Goal: Use online tool/utility: Utilize a website feature to perform a specific function

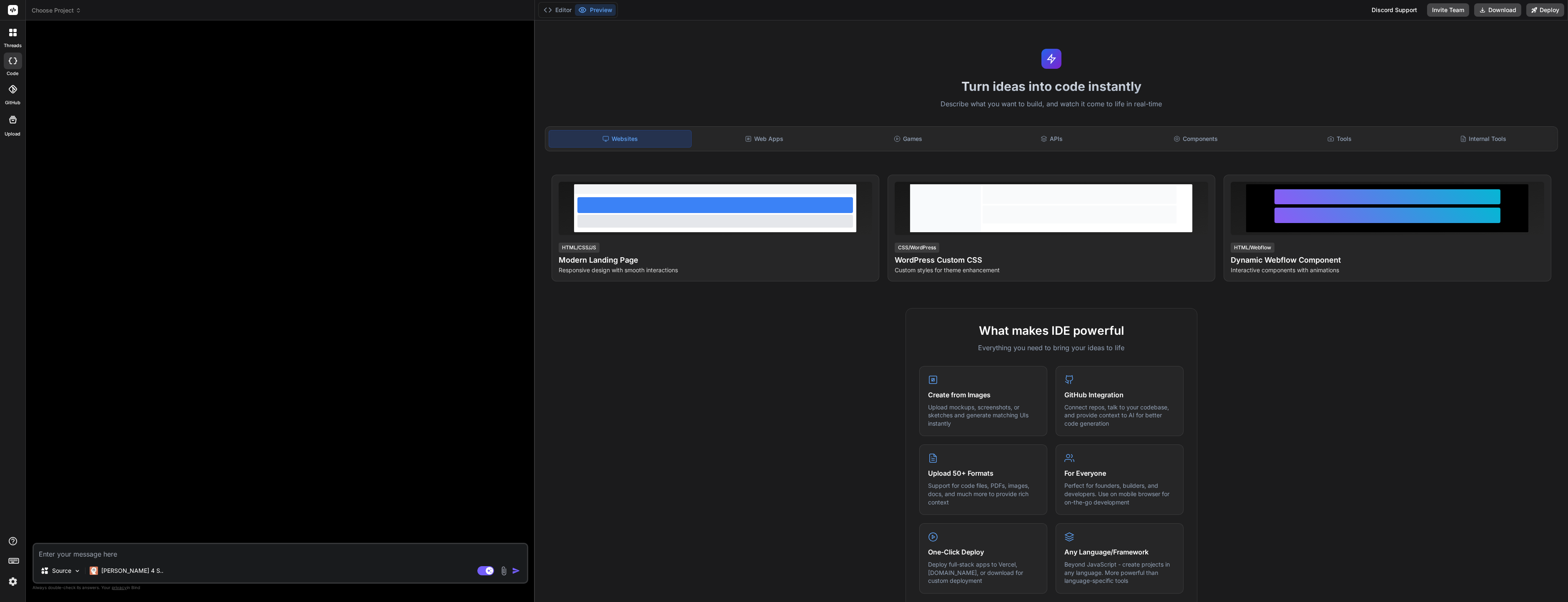
click at [9, 58] on icon at bounding box center [13, 61] width 9 height 7
type textarea "x"
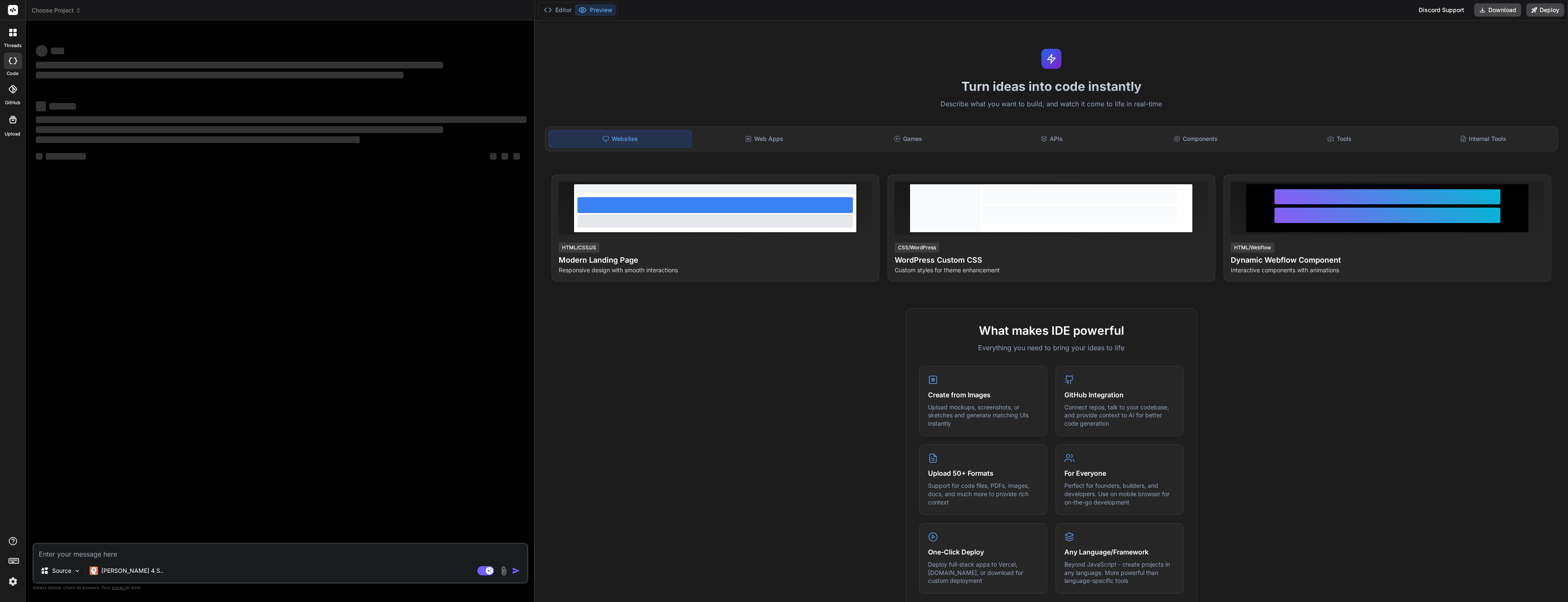
click at [63, 16] on header "Choose Project Created with Pixso." at bounding box center [280, 10] width 509 height 21
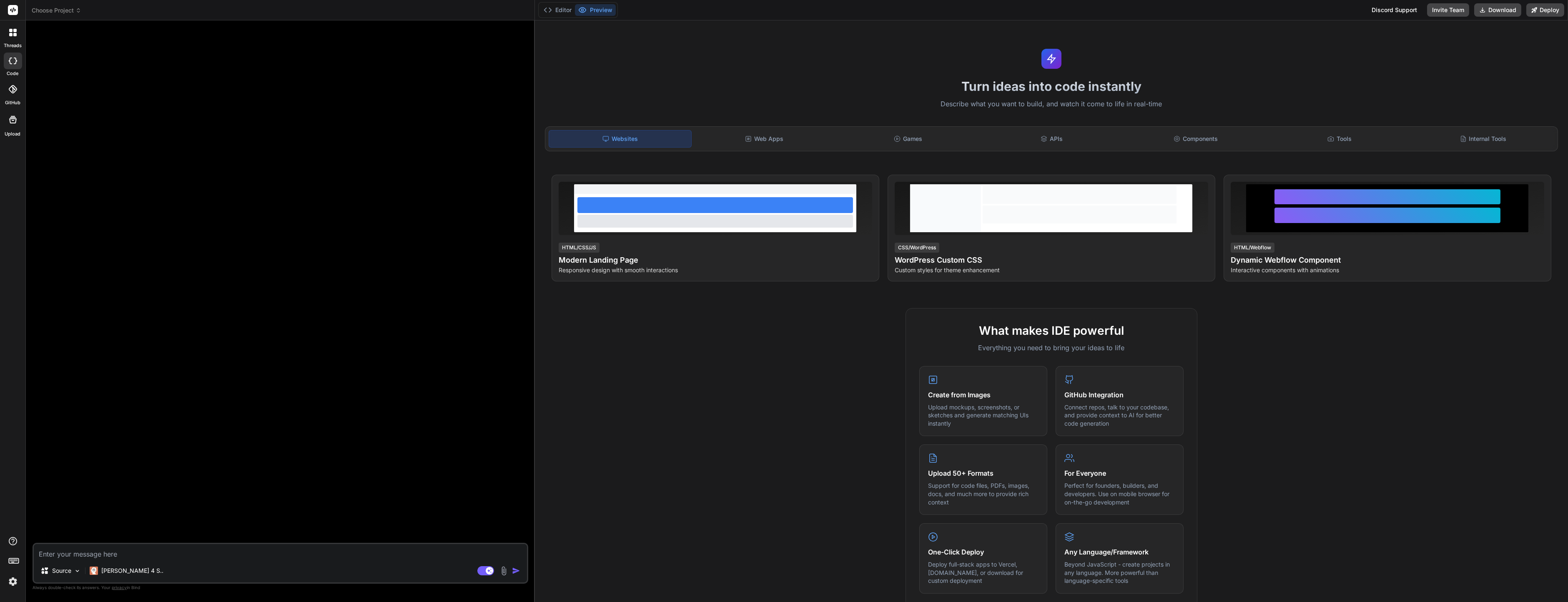
click at [85, 13] on div "Choose Project" at bounding box center [280, 10] width 497 height 9
click at [24, 41] on div "threads" at bounding box center [13, 35] width 26 height 29
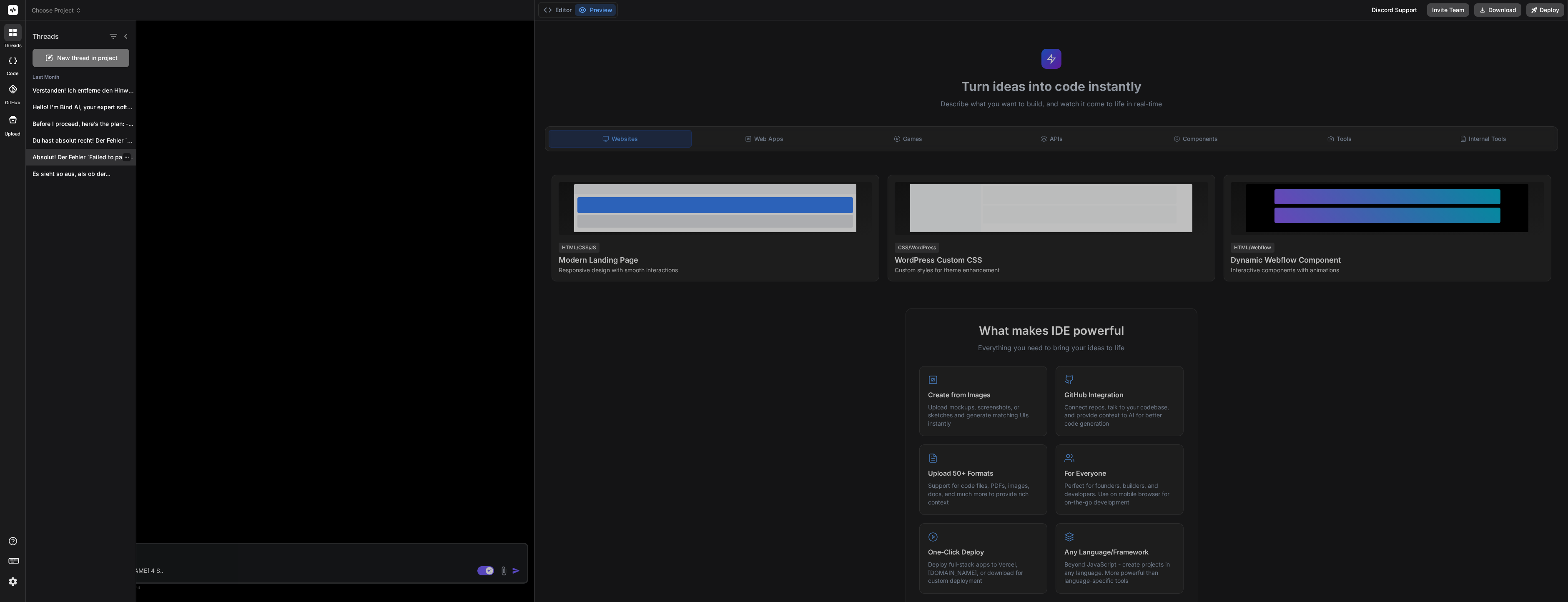
click at [59, 163] on div "Absolut! Der Fehler `Failed to parse URL`..." at bounding box center [80, 157] width 110 height 16
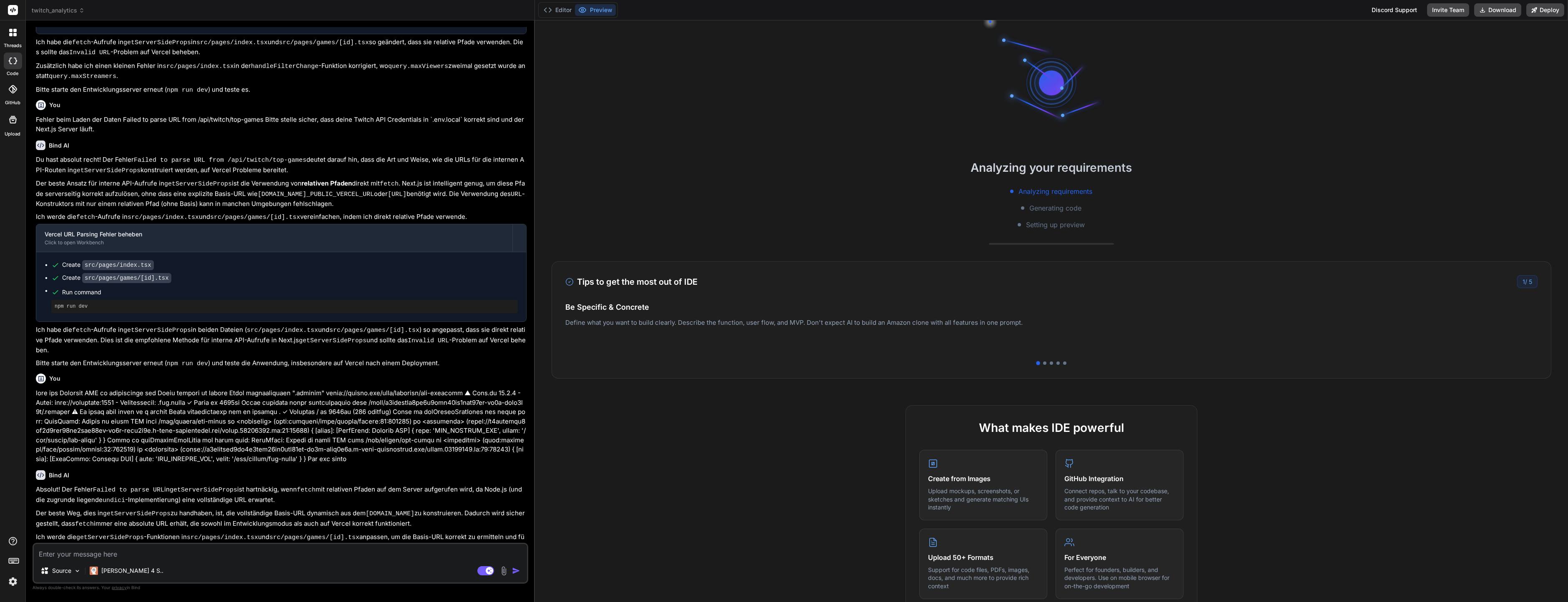
scroll to position [845, 0]
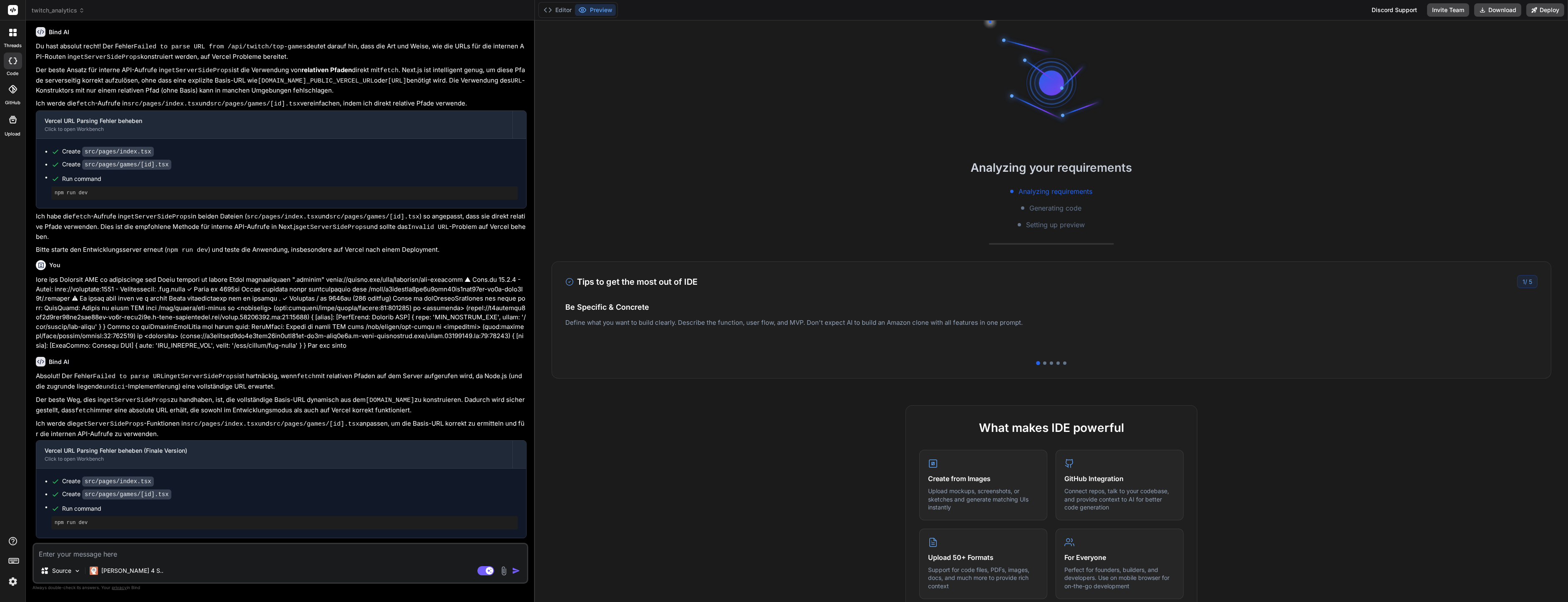
click at [61, 7] on span "twitch_analytics" at bounding box center [58, 10] width 53 height 9
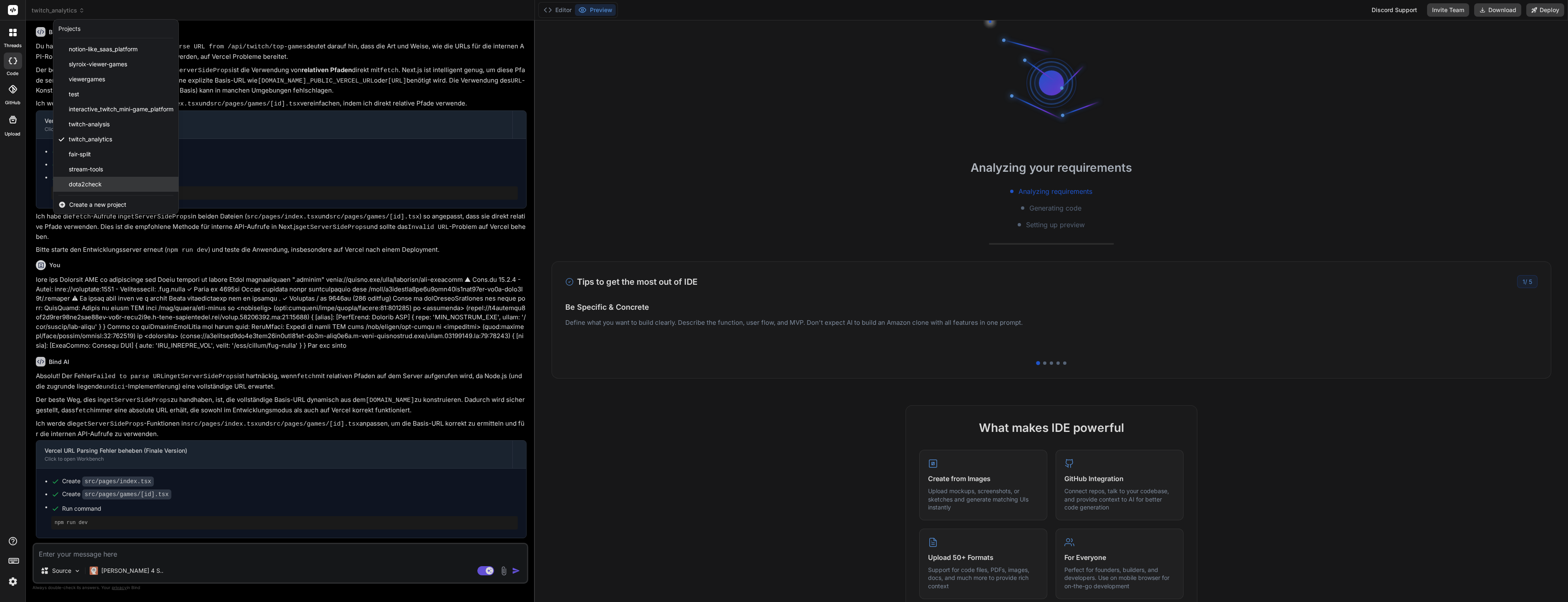
click at [98, 184] on span "dota2check" at bounding box center [85, 184] width 33 height 9
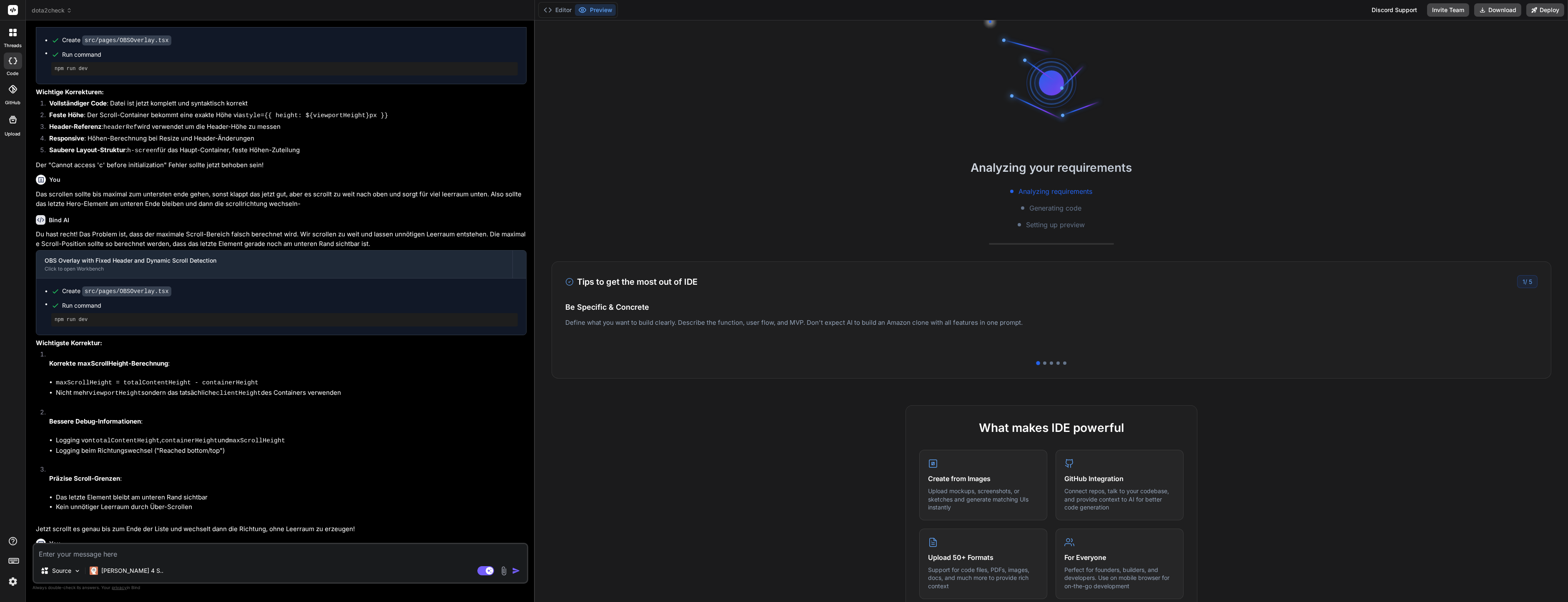
scroll to position [882, 0]
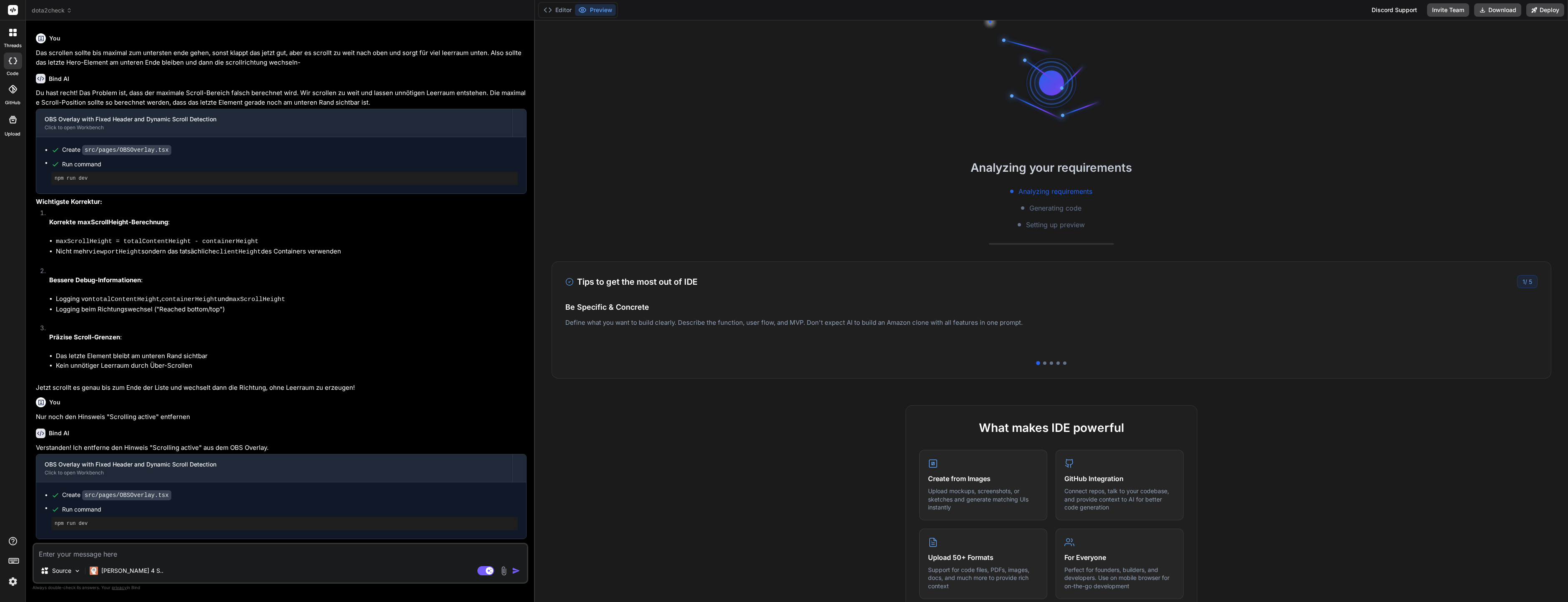
click at [715, 212] on div "Analyzing requirements Generating code Setting up preview" at bounding box center [1051, 208] width 1033 height 43
click at [9, 58] on icon at bounding box center [13, 61] width 9 height 7
click at [14, 30] on icon at bounding box center [15, 30] width 3 height 3
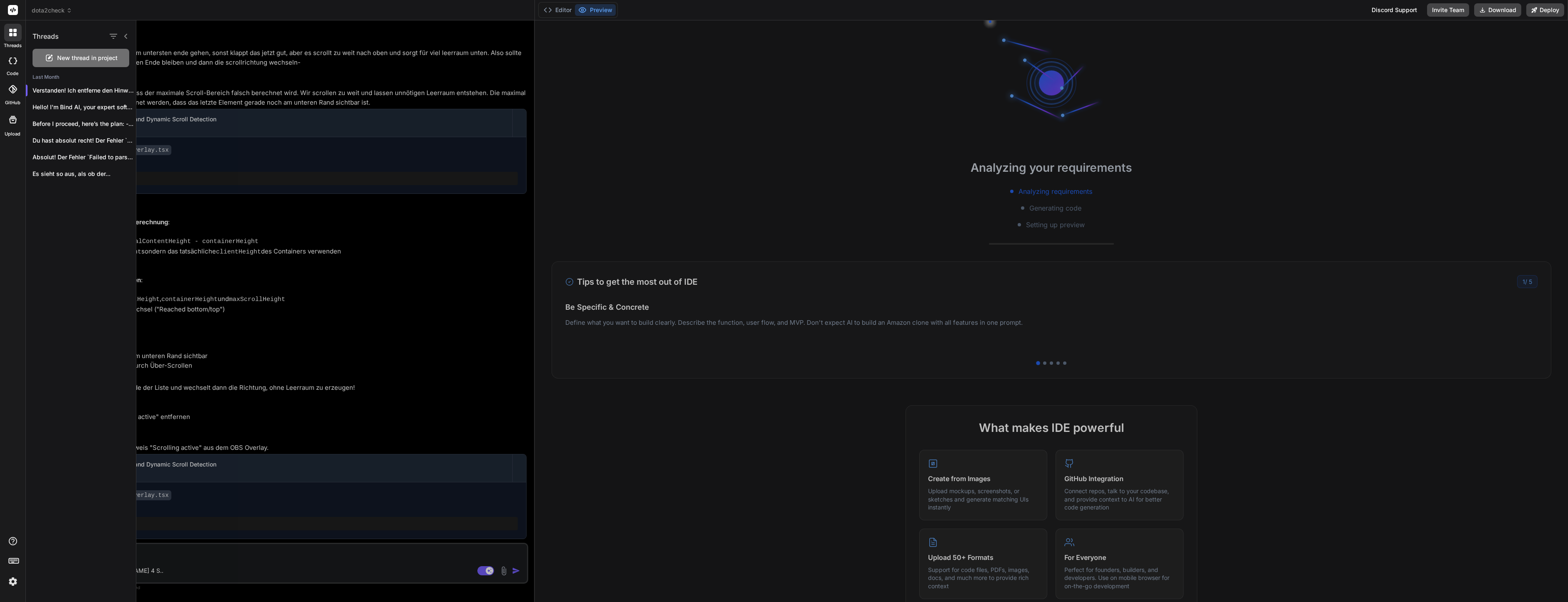
click at [9, 72] on label "code" at bounding box center [13, 74] width 12 height 7
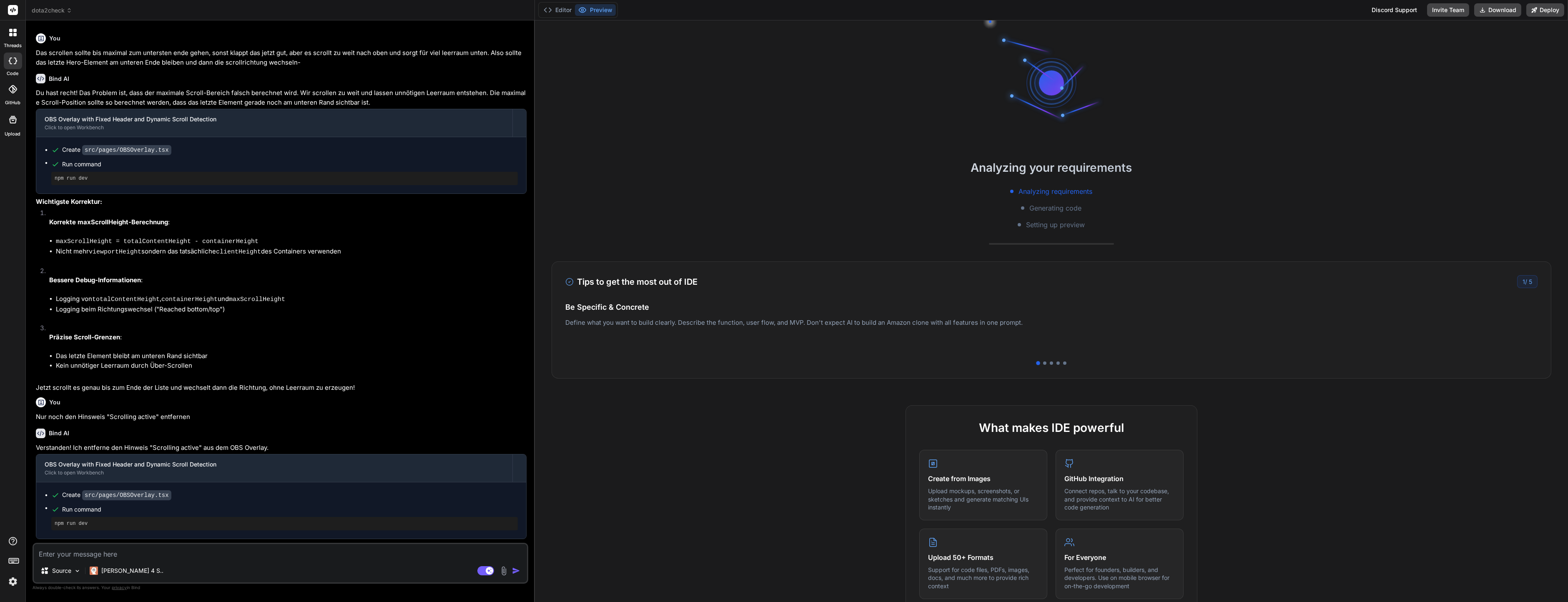
click at [58, 7] on span "dota2check" at bounding box center [52, 10] width 40 height 9
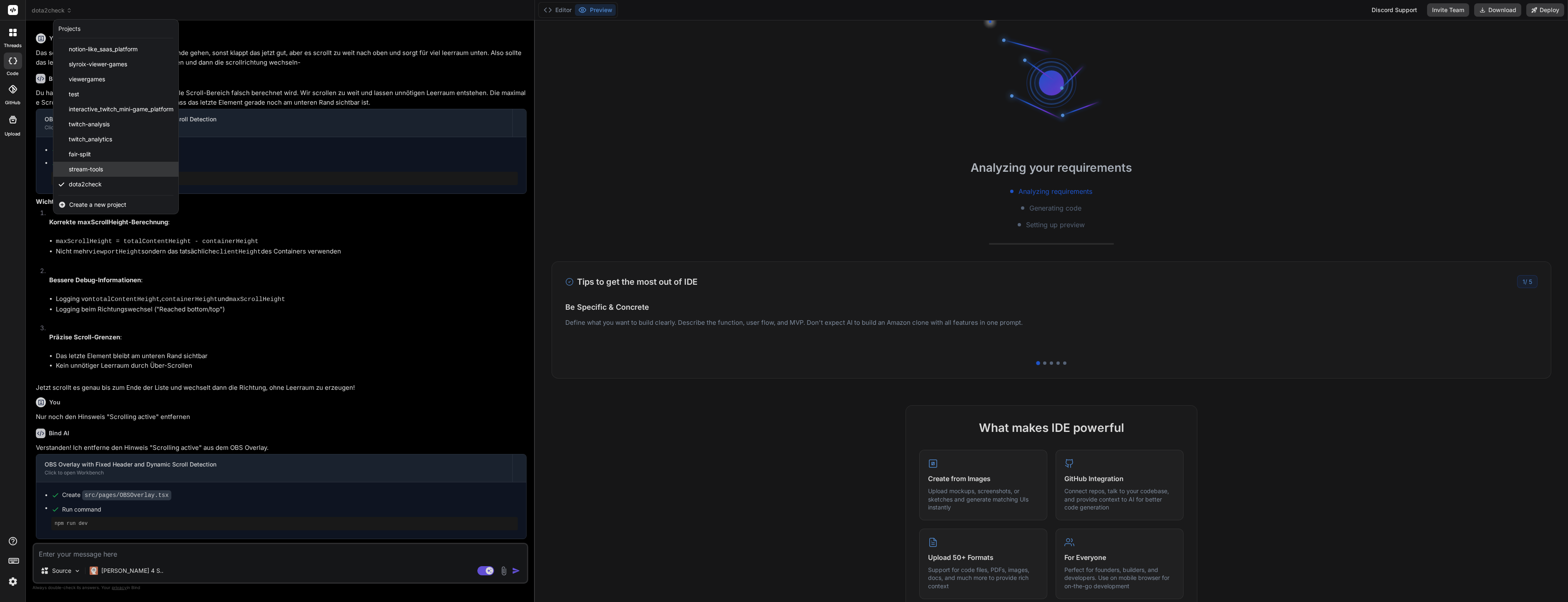
click at [76, 165] on span "stream-tools" at bounding box center [86, 169] width 34 height 9
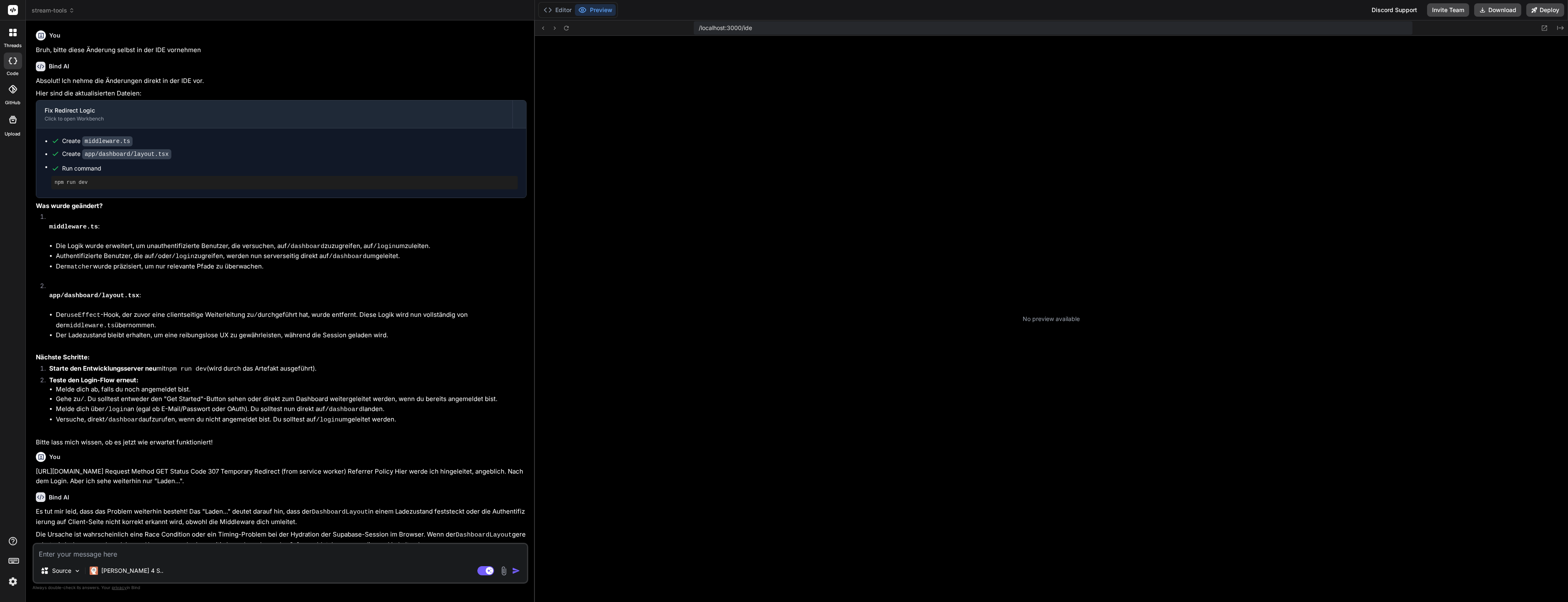
scroll to position [75, 0]
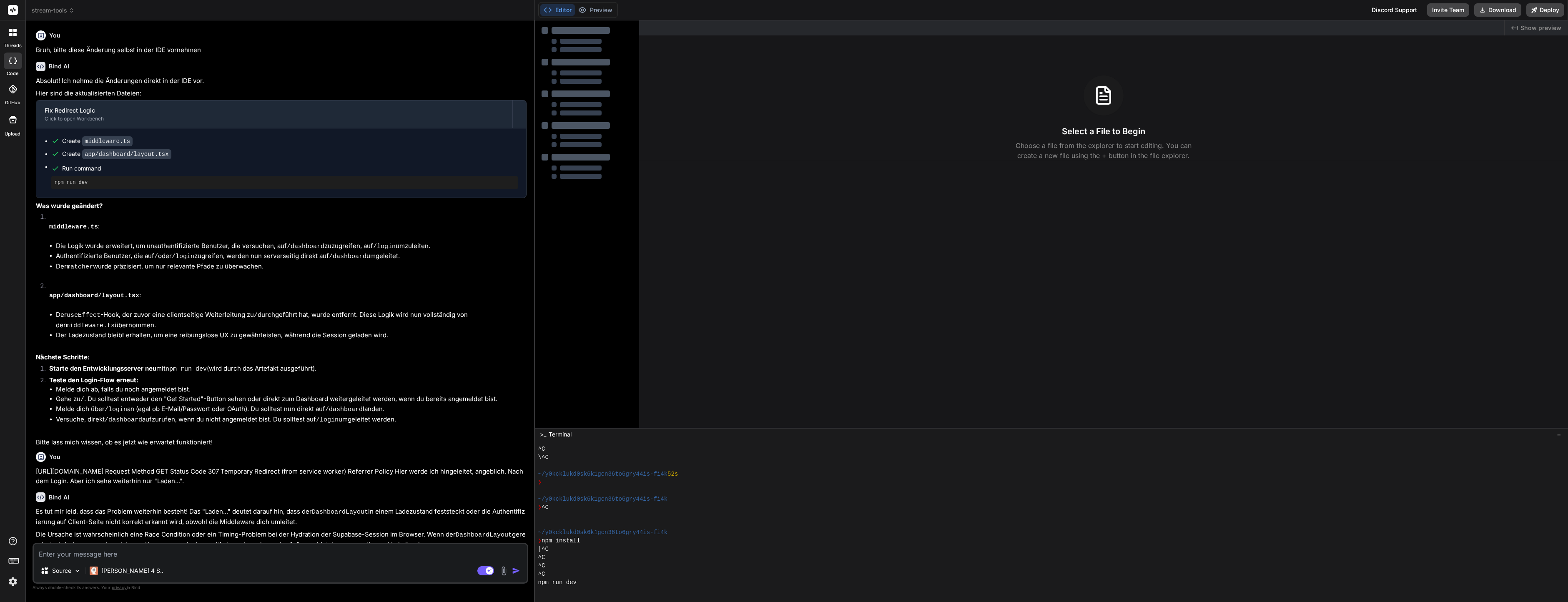
type textarea "x"
click at [926, 248] on div "Created with Pixso. Show preview Select a File to Begin Choose a file from the …" at bounding box center [1104, 224] width 929 height 407
click at [203, 438] on p "Bitte lass mich wissen, ob es jetzt wie erwartet funktioniert!" at bounding box center [281, 443] width 491 height 10
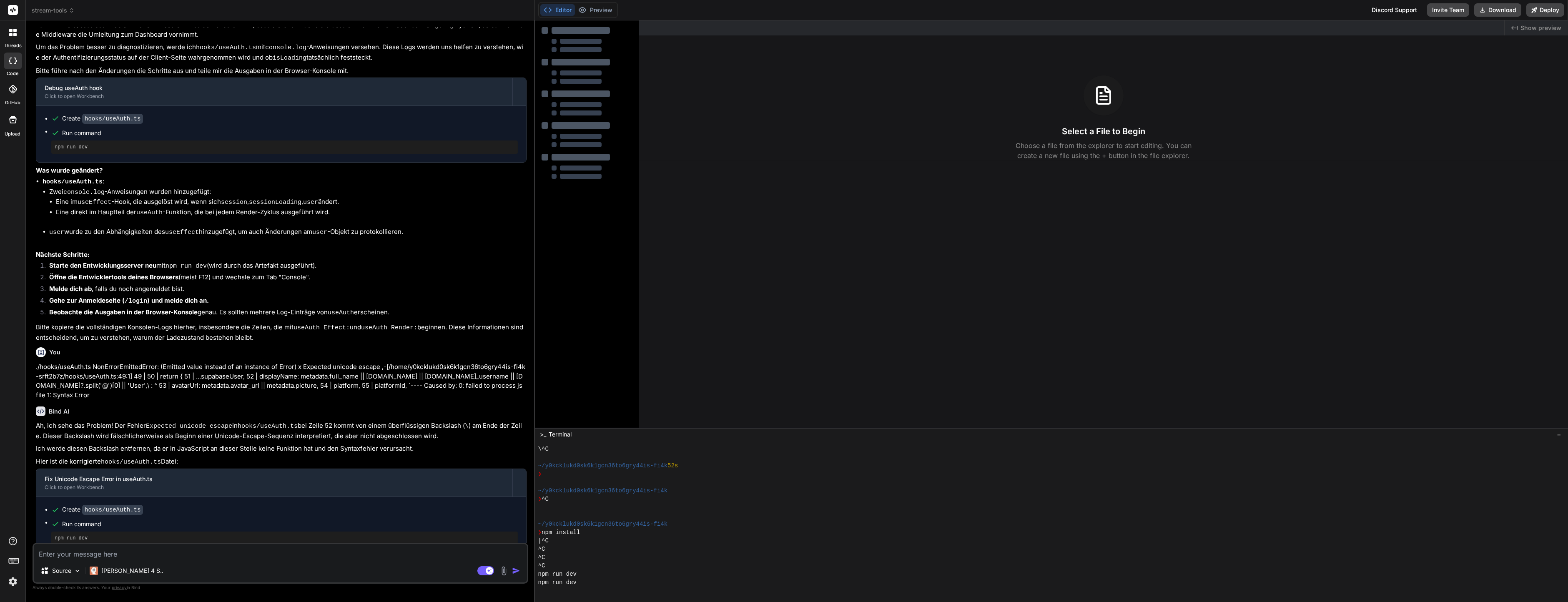
scroll to position [1062, 0]
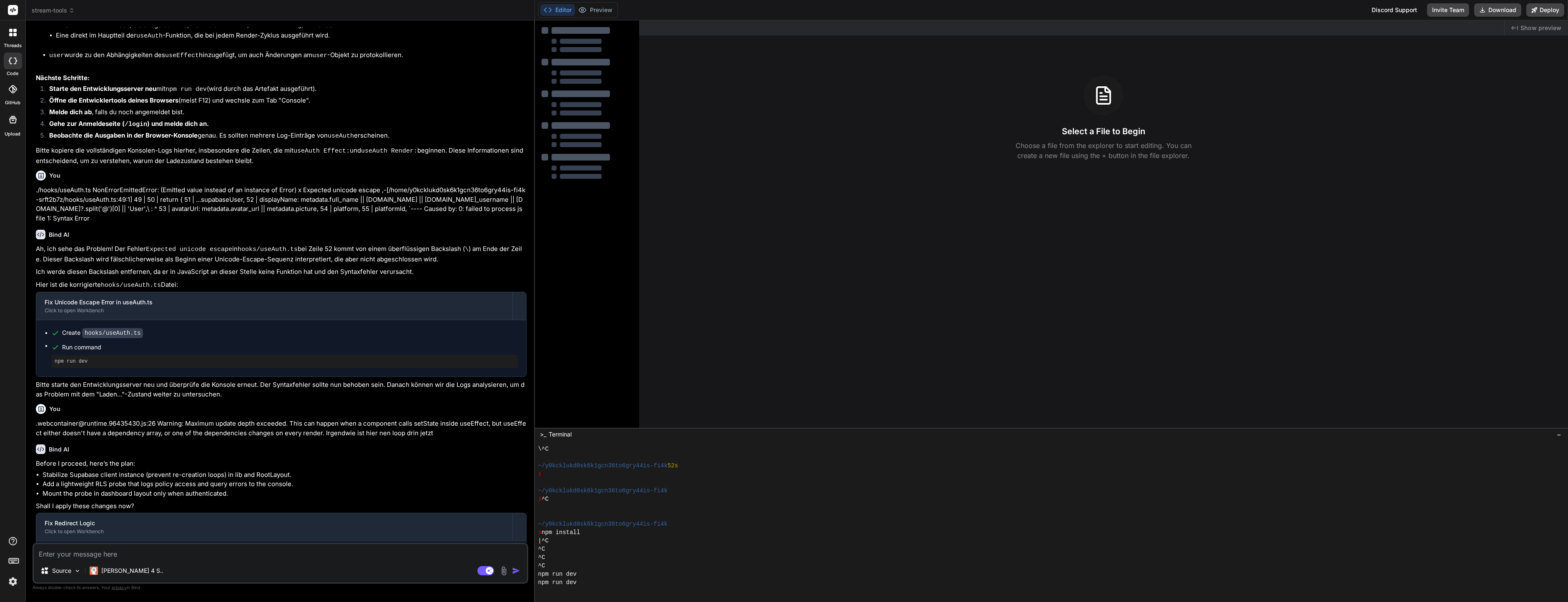
click at [407, 459] on p "Before I proceed, here’s the plan:" at bounding box center [281, 464] width 491 height 10
click at [955, 395] on div "Created with Pixso. Show preview Select a File to Begin Choose a file from the …" at bounding box center [1104, 224] width 929 height 407
drag, startPoint x: 903, startPoint y: 427, endPoint x: 911, endPoint y: 464, distance: 37.9
click at [896, 413] on div "Created with Pixso. Show preview Select a File to Begin Choose a file from the …" at bounding box center [1104, 243] width 929 height 444
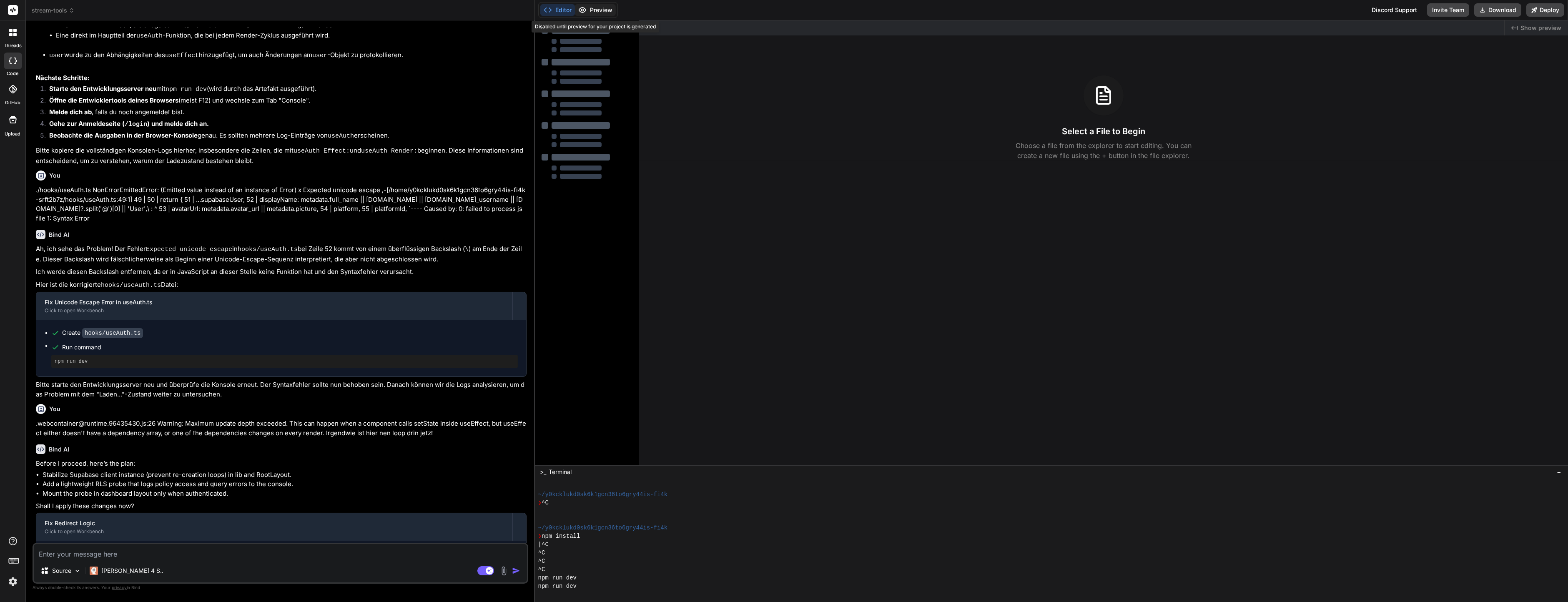
drag, startPoint x: 576, startPoint y: 16, endPoint x: 609, endPoint y: 7, distance: 34.2
click at [576, 16] on div "Editor Preview Disabled until preview for your project is generated" at bounding box center [578, 10] width 80 height 16
click at [558, 8] on button "Editor" at bounding box center [558, 10] width 35 height 12
click at [820, 213] on div "Created with Pixso. Show preview Select a File to Begin Choose a file from the …" at bounding box center [1104, 243] width 929 height 444
